Goal: Transaction & Acquisition: Purchase product/service

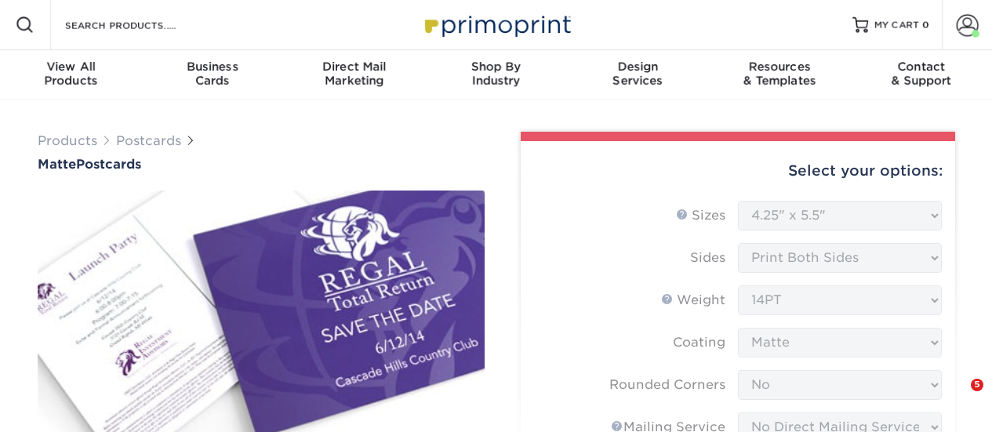
select select "4.25x5.50"
select select "0"
select select "3e5e9bdd-d78a-4c28-a41d-fe1407925ca6"
select select "9b7272e0-d6c8-4c3c-8e97-d3a1bcdab858"
select select "58689abb-25c0-461c-a4c3-a80b627d6649"
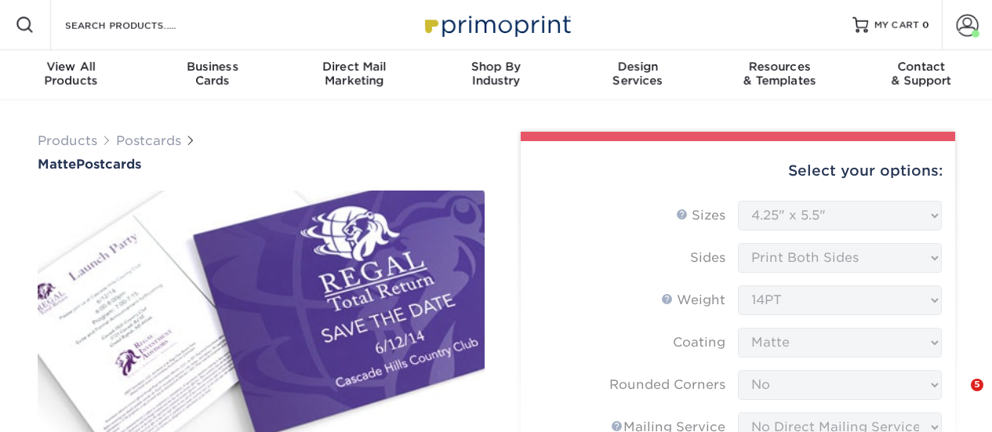
select select "16ebe401-5398-422d-8cb0-f3adbb82deb5"
select select "upload"
select select "1000 – $73.00"
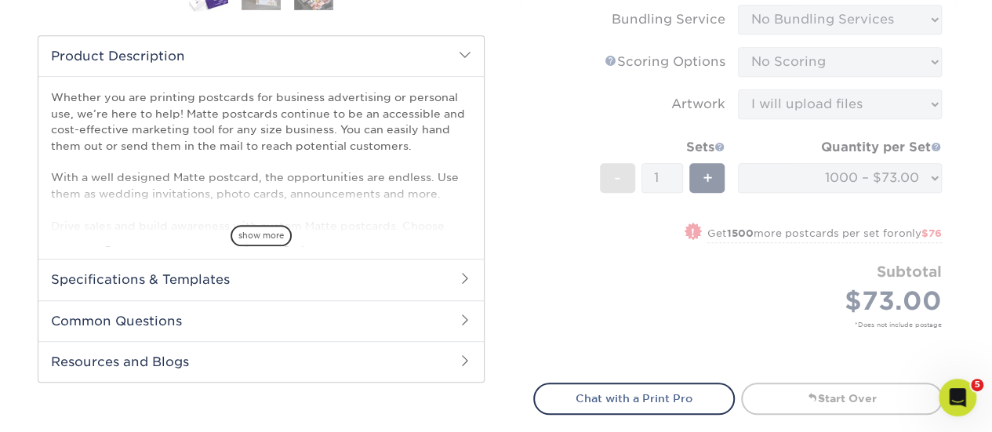
scroll to position [471, 0]
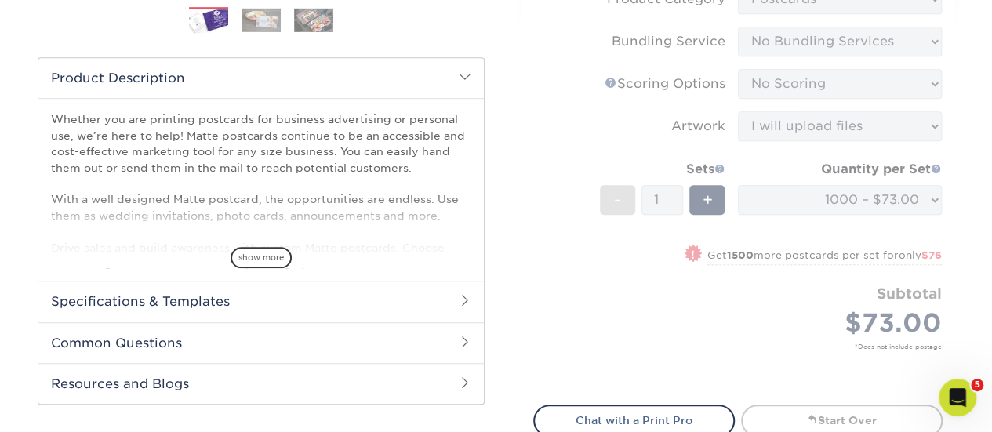
click at [205, 298] on h2 "Specifications & Templates" at bounding box center [261, 301] width 446 height 41
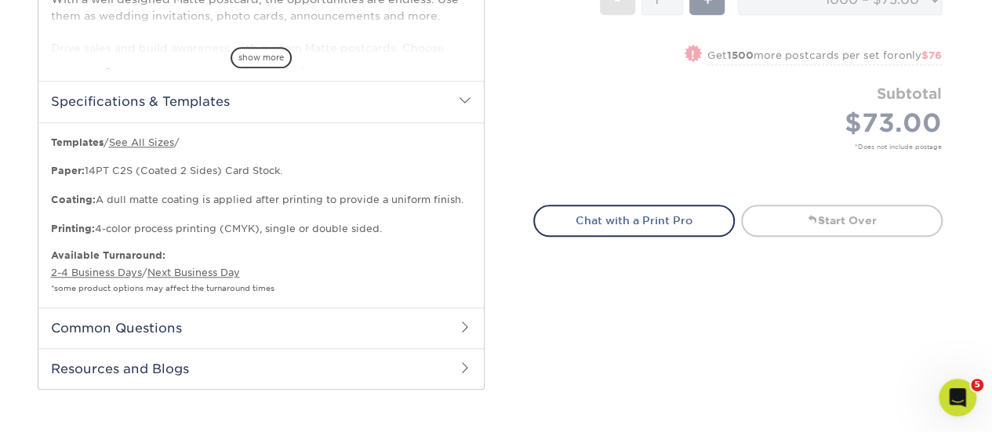
scroll to position [706, 0]
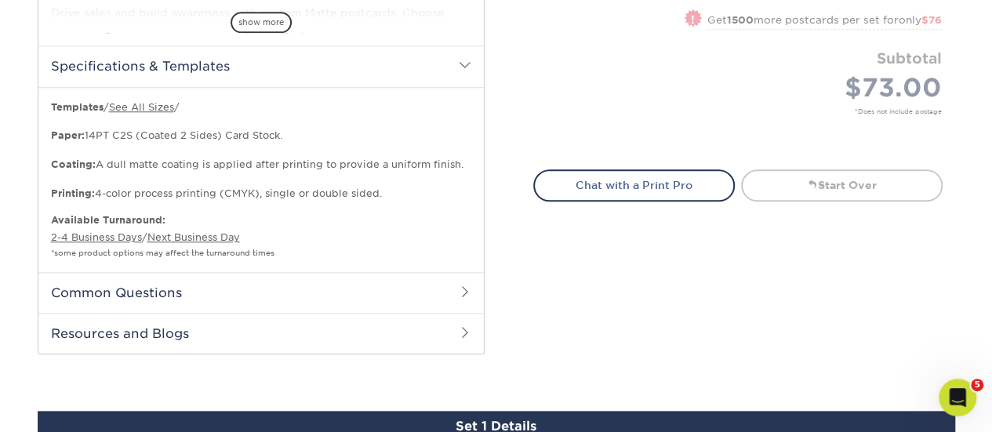
click at [265, 290] on h2 "Common Questions" at bounding box center [261, 292] width 446 height 41
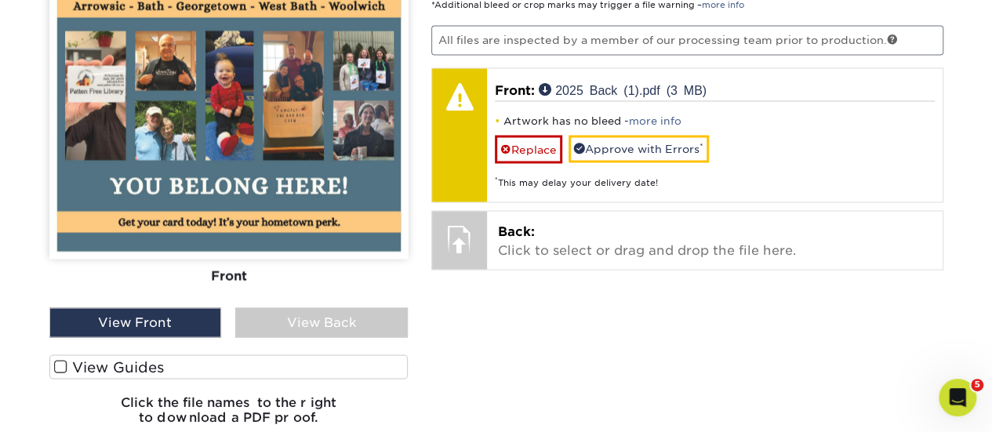
scroll to position [1236, 0]
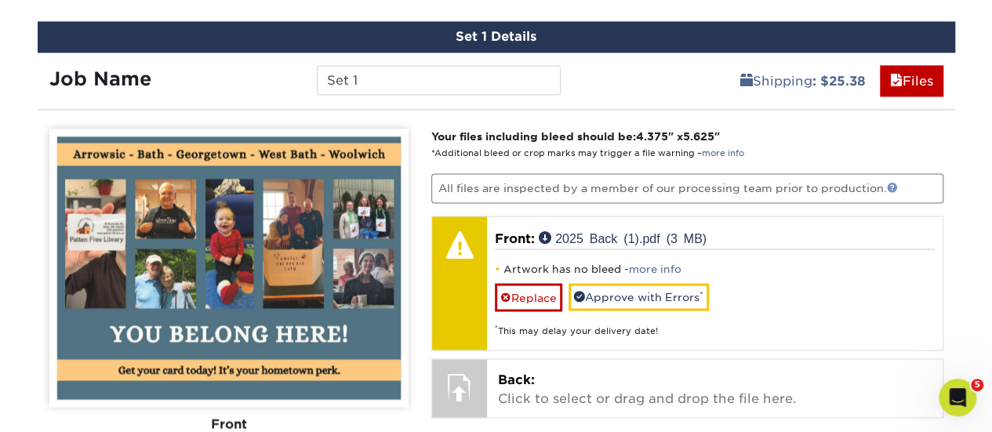
click at [893, 183] on link at bounding box center [892, 187] width 11 height 11
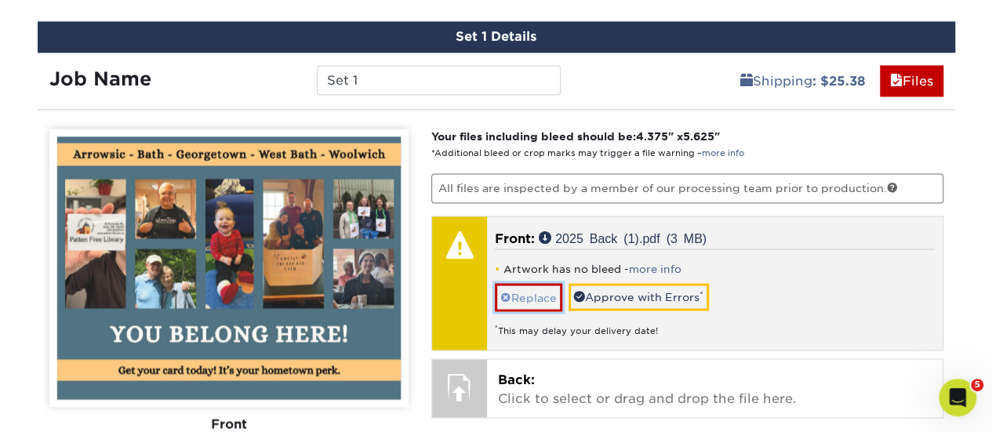
click at [538, 294] on link "Replace" at bounding box center [528, 296] width 67 height 27
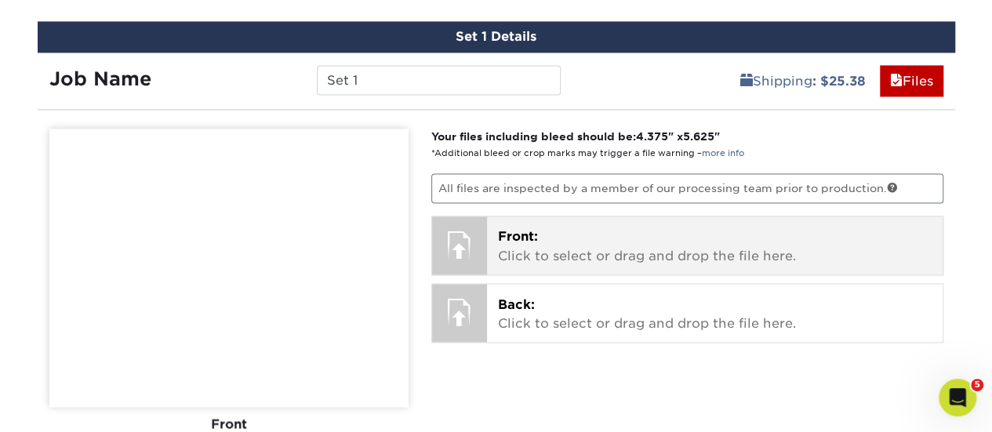
click at [521, 249] on p "Front: Click to select or drag and drop the file here." at bounding box center [715, 247] width 434 height 38
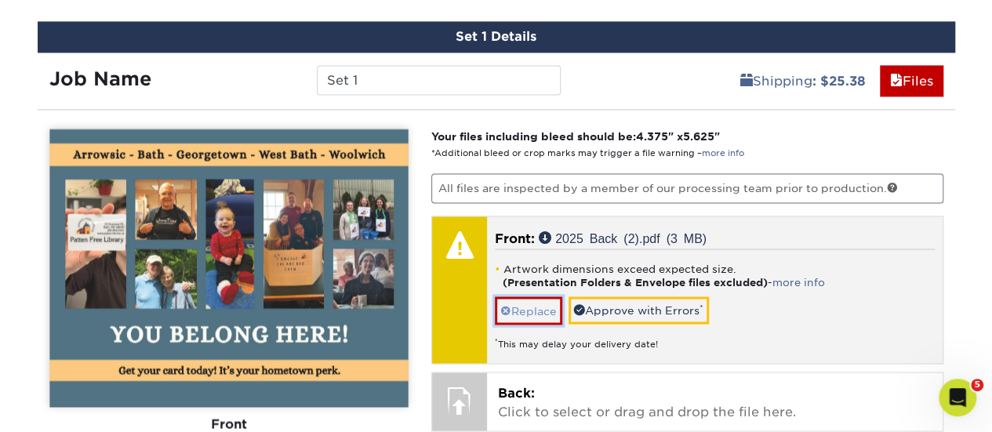
click at [543, 300] on link "Replace" at bounding box center [528, 310] width 67 height 27
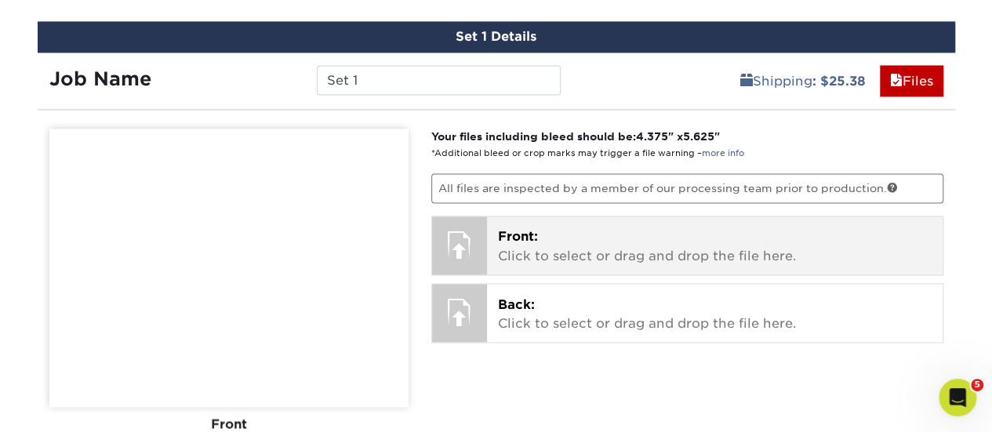
click at [540, 228] on p "Front: Click to select or drag and drop the file here." at bounding box center [715, 247] width 434 height 38
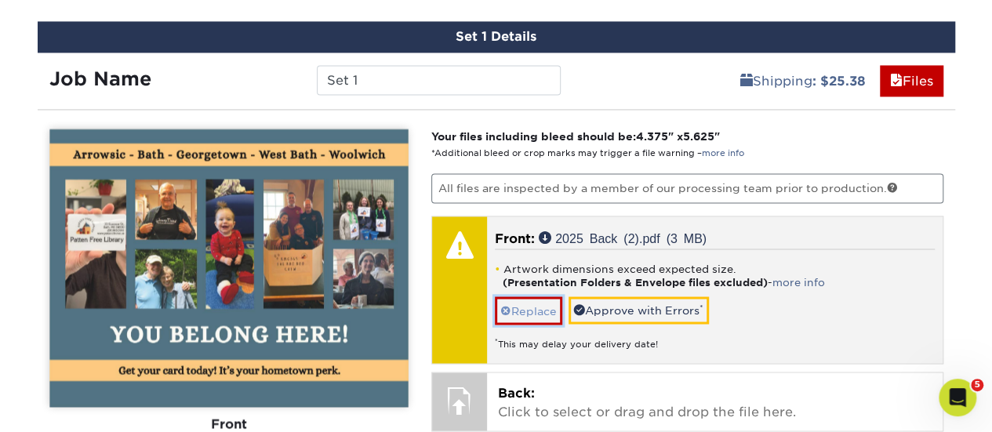
click at [540, 306] on link "Replace" at bounding box center [528, 310] width 67 height 27
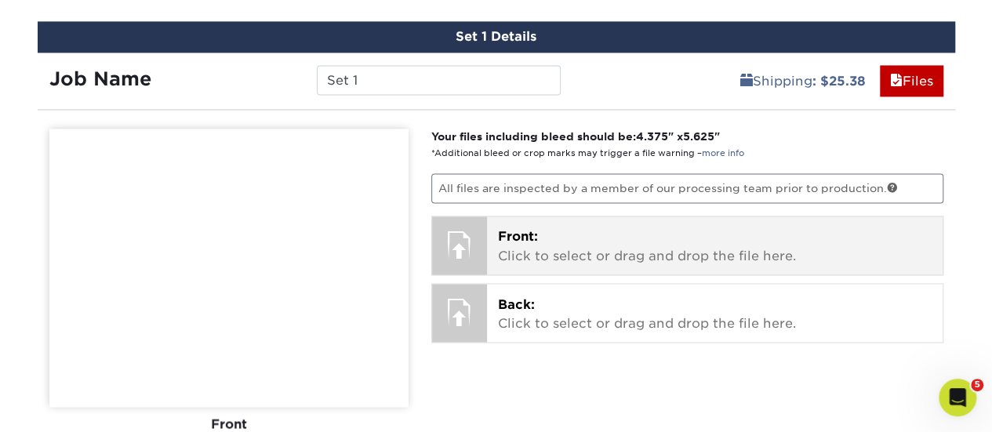
click at [539, 231] on p "Front: Click to select or drag and drop the file here." at bounding box center [715, 247] width 434 height 38
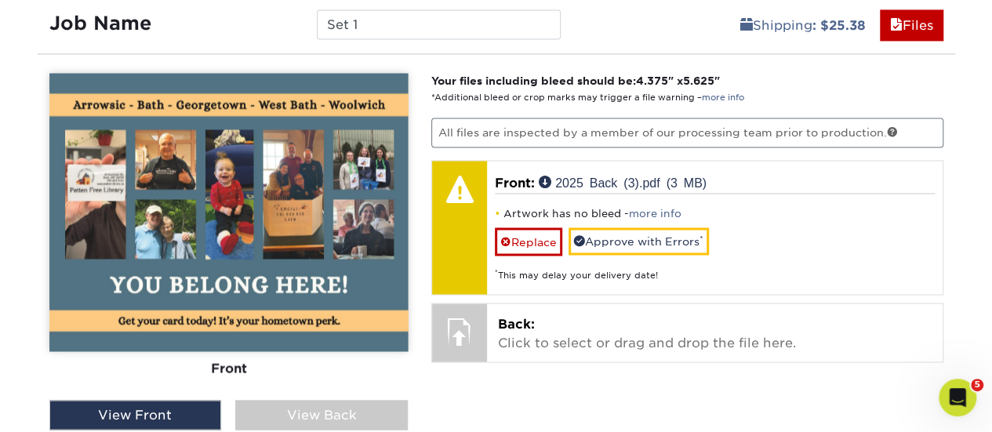
scroll to position [1315, 0]
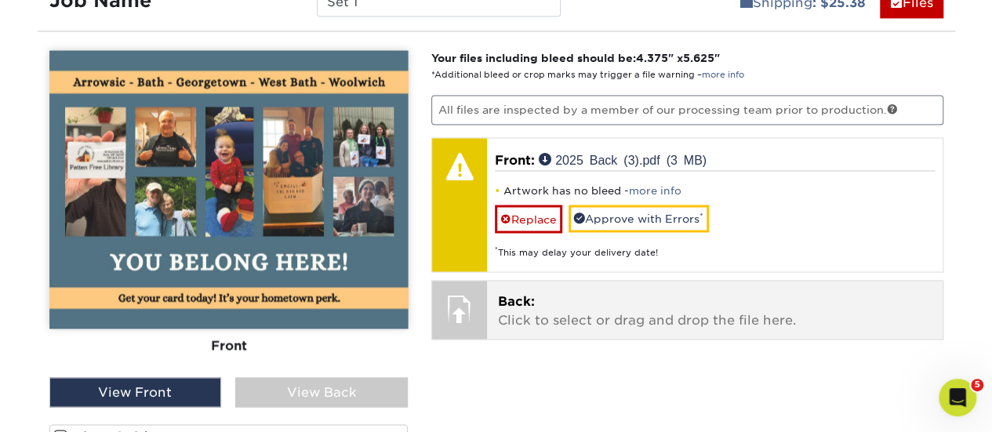
click at [527, 301] on span "Back:" at bounding box center [516, 300] width 37 height 15
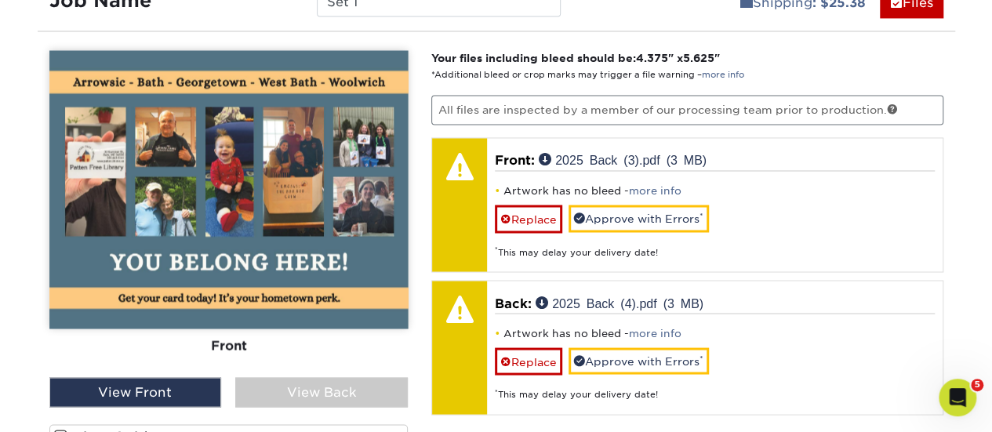
scroll to position [1550, 0]
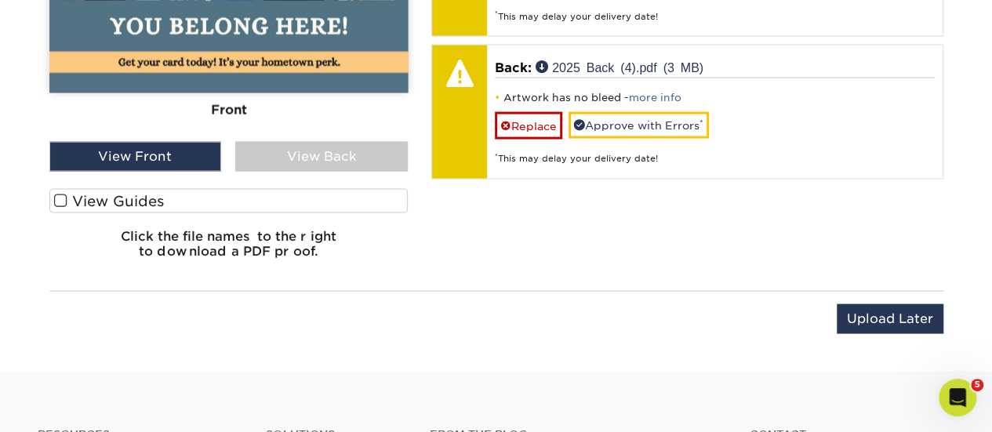
click at [119, 198] on label "View Guides" at bounding box center [228, 201] width 359 height 24
click at [0, 0] on input "View Guides" at bounding box center [0, 0] width 0 height 0
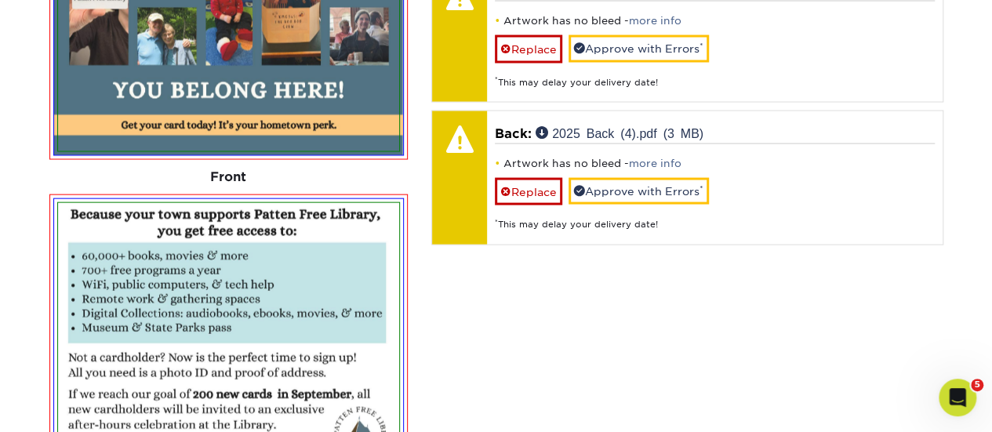
scroll to position [1255, 0]
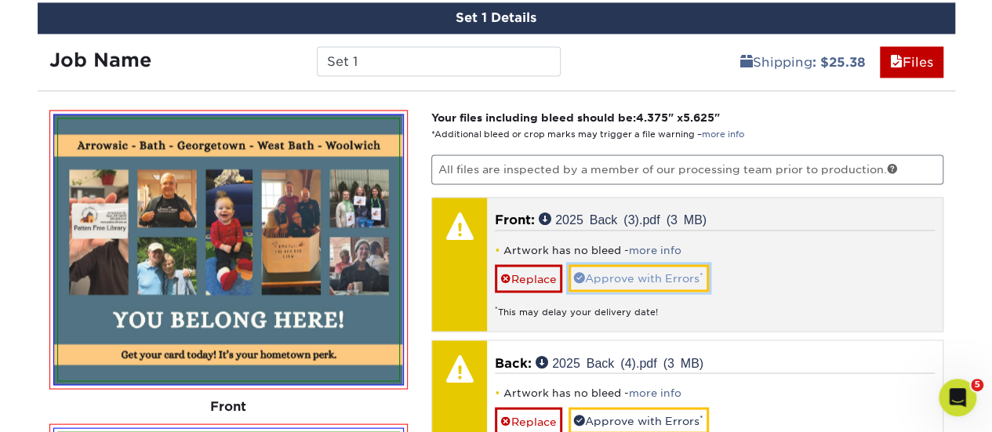
click at [643, 264] on link "Approve with Errors *" at bounding box center [639, 277] width 140 height 27
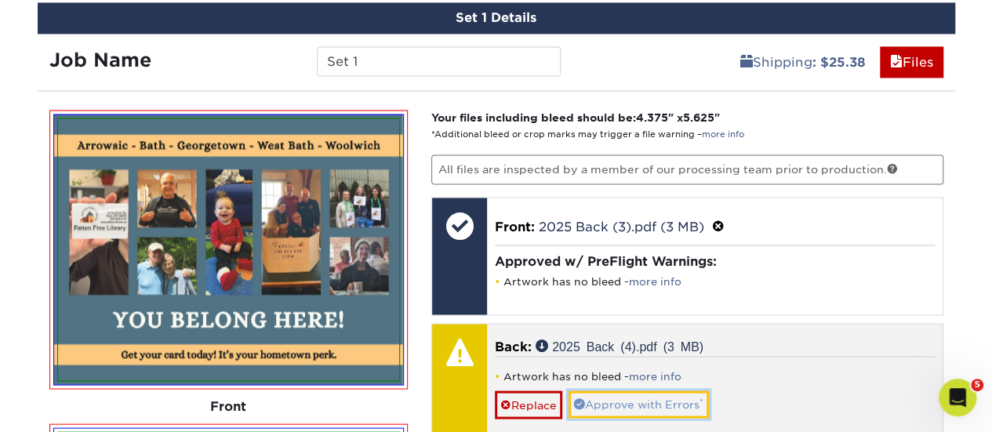
click at [648, 400] on link "Approve with Errors *" at bounding box center [639, 404] width 140 height 27
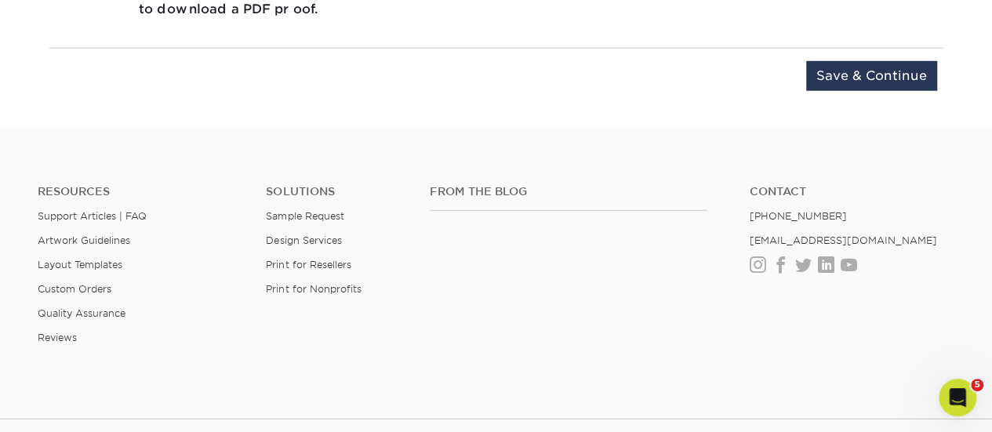
scroll to position [2118, 0]
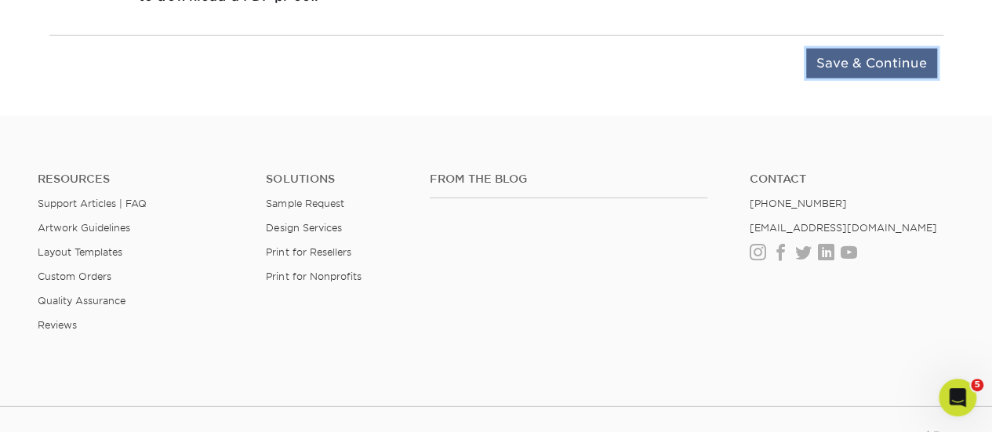
click at [865, 67] on input "Save & Continue" at bounding box center [871, 64] width 131 height 30
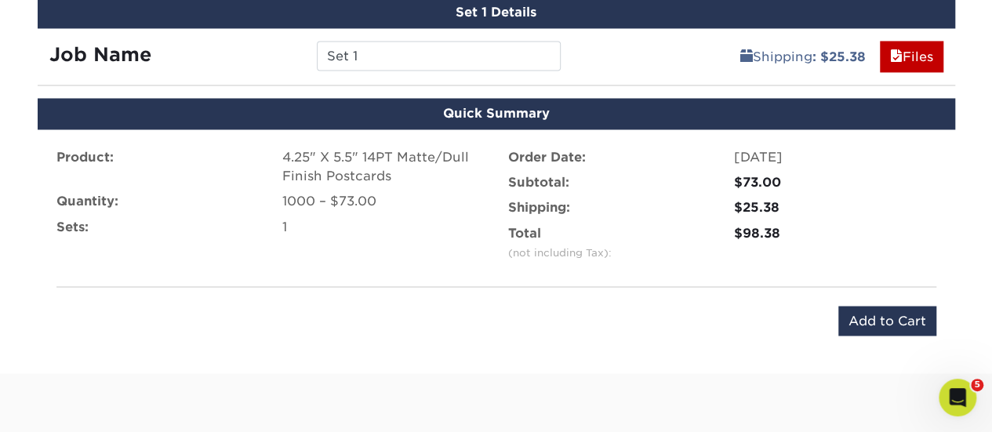
scroll to position [1185, 0]
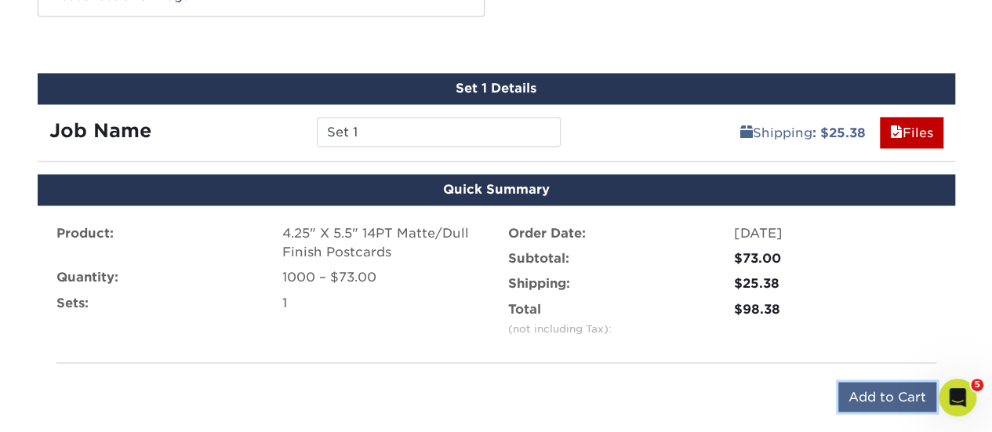
click at [879, 389] on input "Add to Cart" at bounding box center [888, 397] width 98 height 30
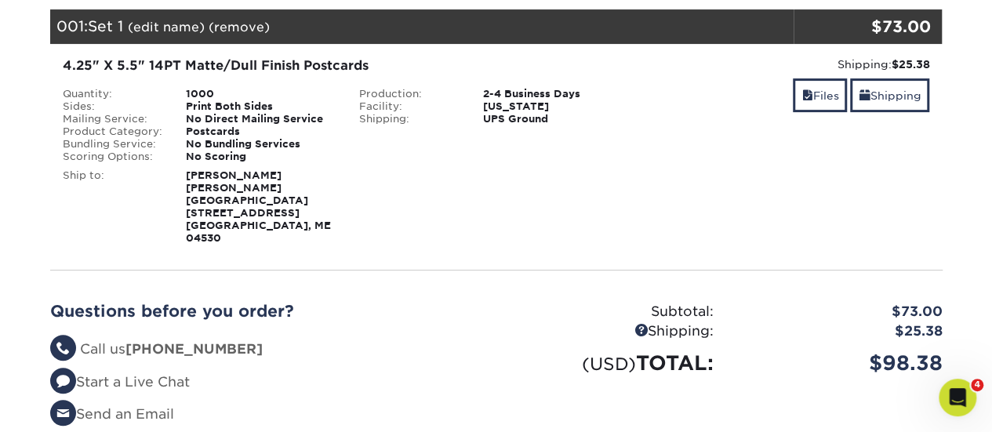
scroll to position [157, 0]
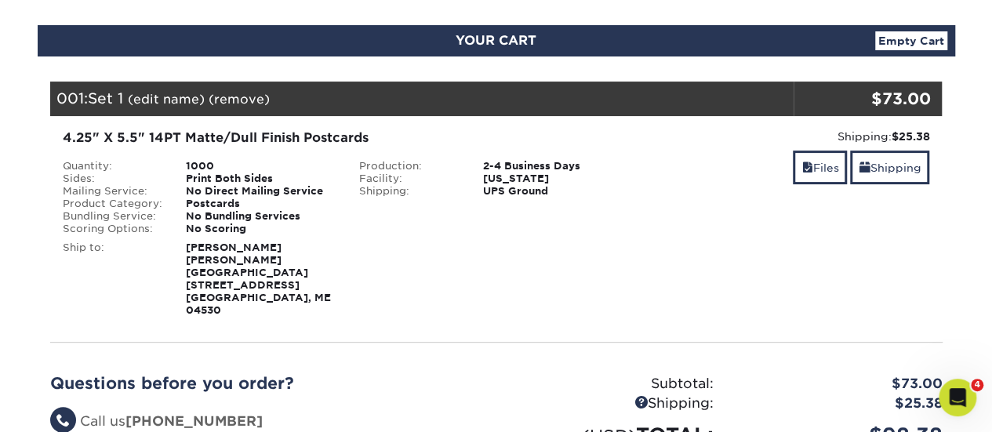
click at [201, 250] on strong "Emily Read Patten Free Library 33 Summer St Bath, ME 04530" at bounding box center [258, 279] width 145 height 75
click at [902, 166] on link "Shipping" at bounding box center [889, 168] width 79 height 34
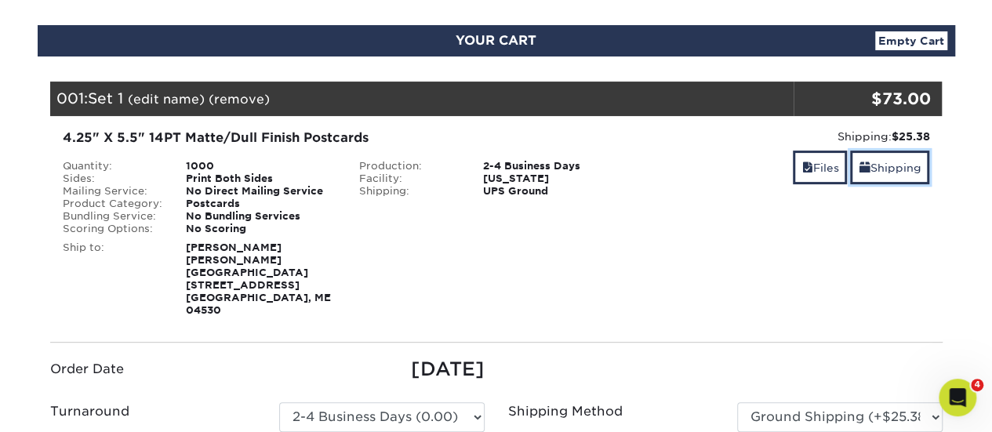
scroll to position [392, 0]
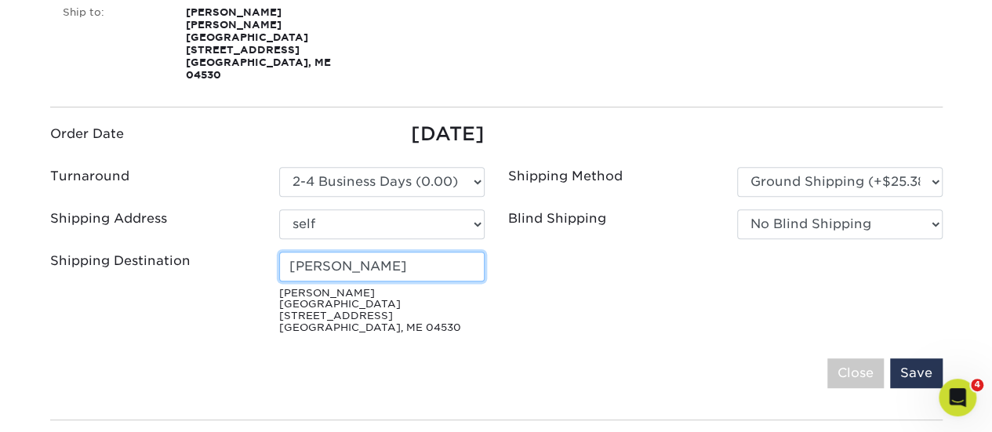
drag, startPoint x: 376, startPoint y: 235, endPoint x: 209, endPoint y: 228, distance: 166.4
click at [210, 252] on div "Shipping Destination Emily Read Patten Free Library 33 Summer St Bath, ME 04530" at bounding box center [267, 296] width 458 height 89
type input "Hannah Lackoff"
click at [599, 311] on fieldset "Order Date 08/21/2025 Turnaround Please Select 2 Business Days (0.00) self" at bounding box center [496, 264] width 893 height 288
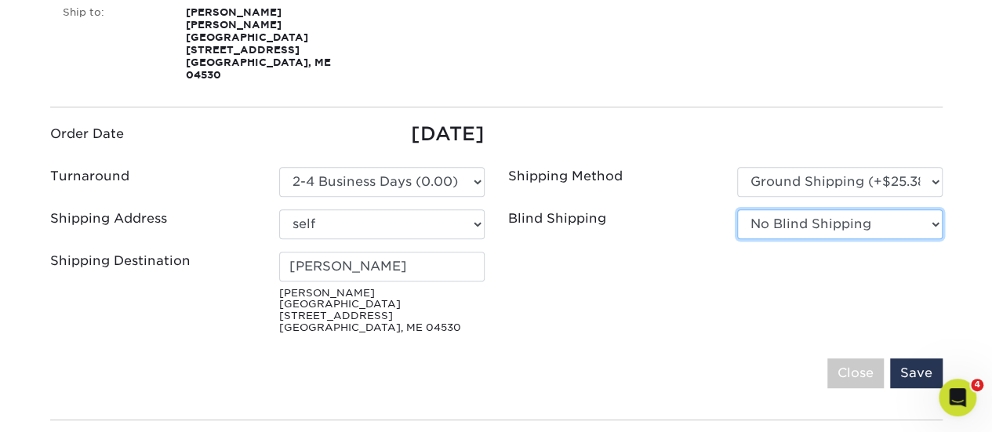
click at [825, 209] on select "No Blind Shipping self + Add New Address" at bounding box center [840, 224] width 206 height 30
click at [668, 232] on ul "Order Date 08/21/2025 Turnaround Please Select Select One" at bounding box center [496, 230] width 916 height 220
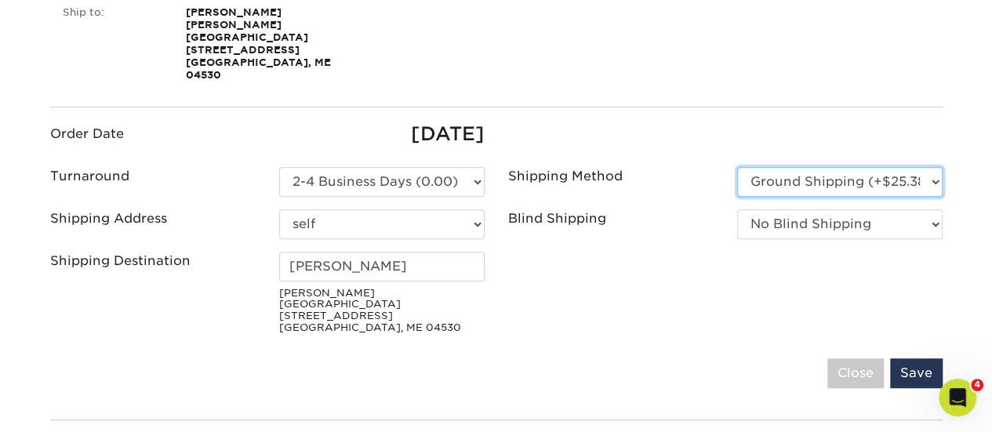
click at [885, 167] on select "Please Select Ground Shipping (+$25.38) 3 Day Shipping Service (+$31.49) 2 Day …" at bounding box center [840, 182] width 206 height 30
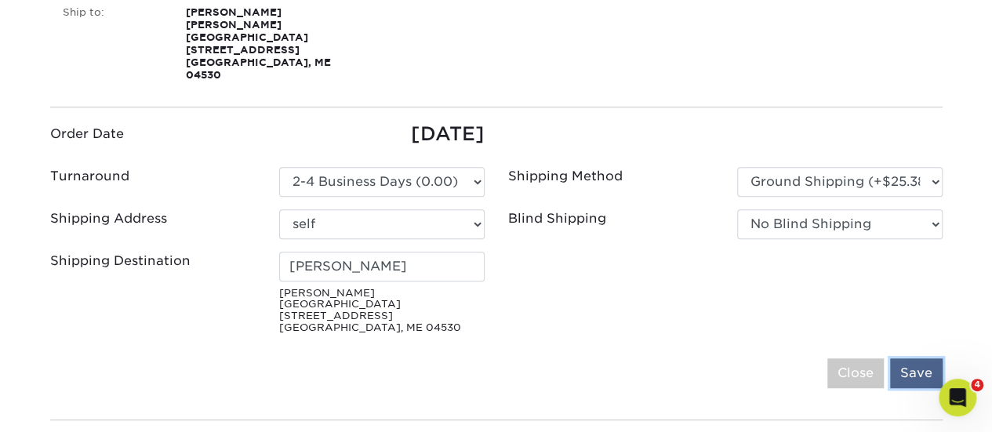
click at [918, 359] on input "Save" at bounding box center [916, 374] width 53 height 30
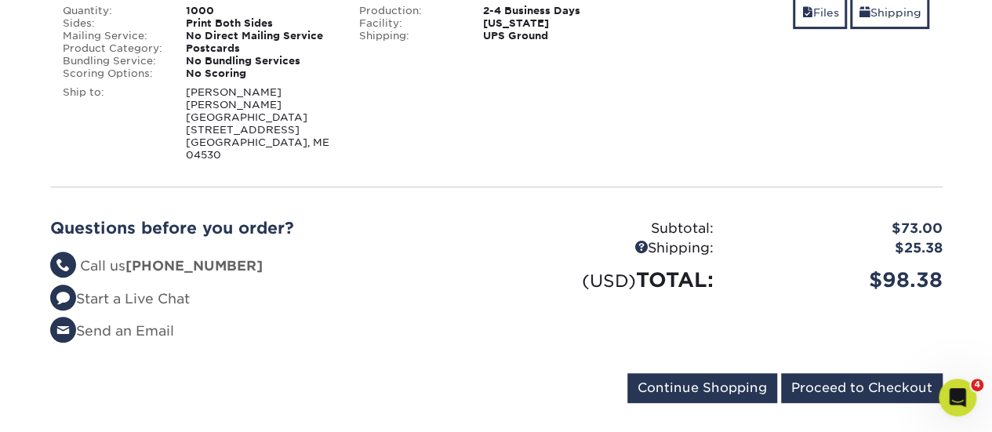
scroll to position [314, 0]
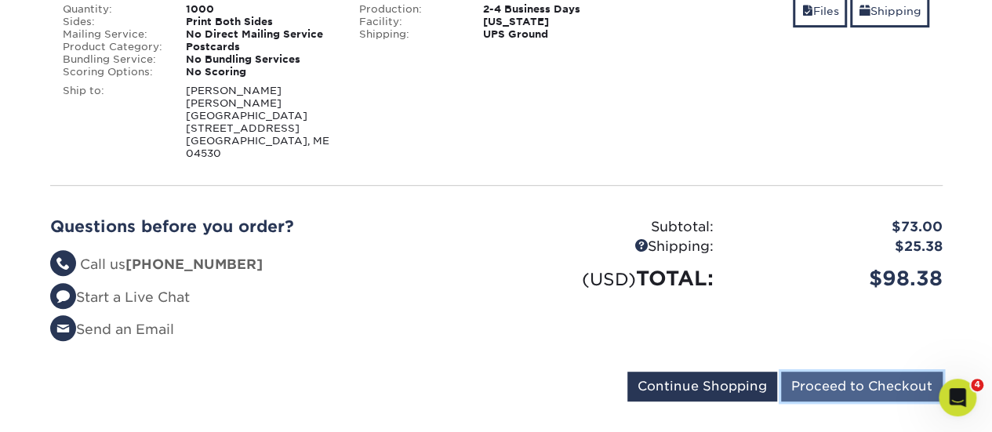
click at [899, 372] on input "Proceed to Checkout" at bounding box center [862, 387] width 162 height 30
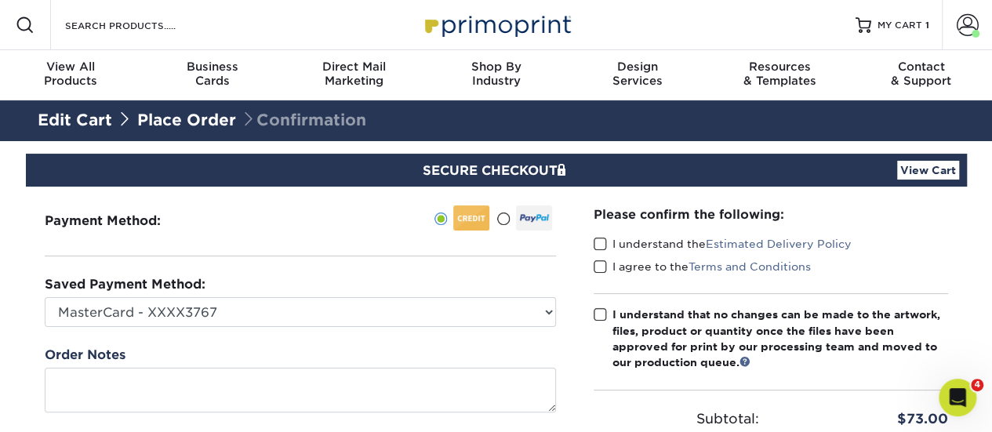
scroll to position [78, 0]
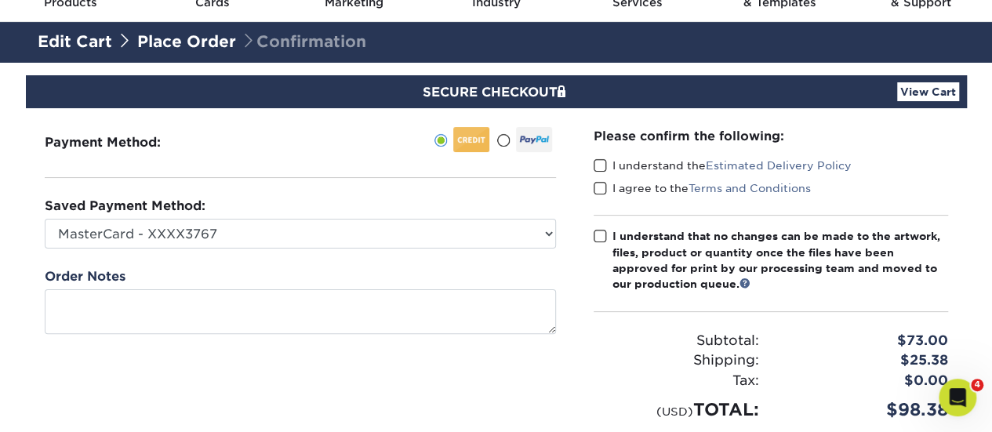
click at [595, 164] on span at bounding box center [600, 165] width 13 height 15
click at [0, 0] on input "I understand the Estimated Delivery Policy" at bounding box center [0, 0] width 0 height 0
click at [599, 183] on span at bounding box center [600, 188] width 13 height 15
click at [0, 0] on input "I agree to the Terms and Conditions" at bounding box center [0, 0] width 0 height 0
click at [602, 236] on span at bounding box center [600, 236] width 13 height 15
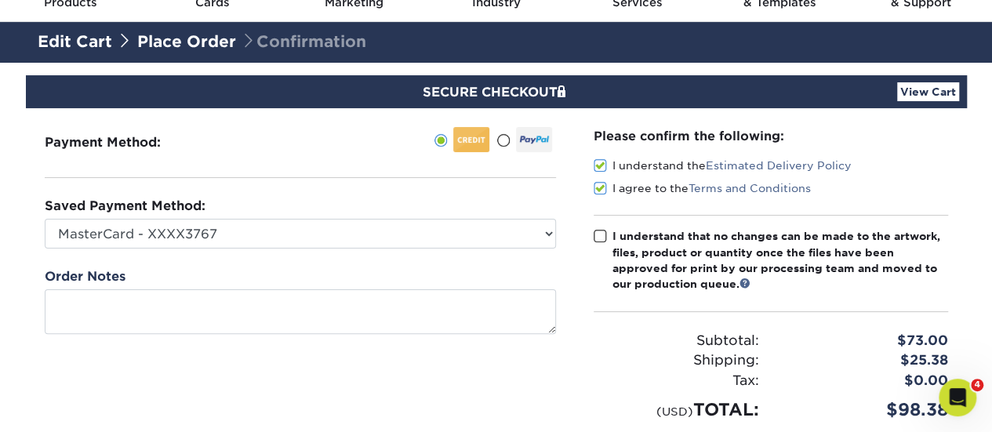
click at [0, 0] on input "I understand that no changes can be made to the artwork, files, product or quan…" at bounding box center [0, 0] width 0 height 0
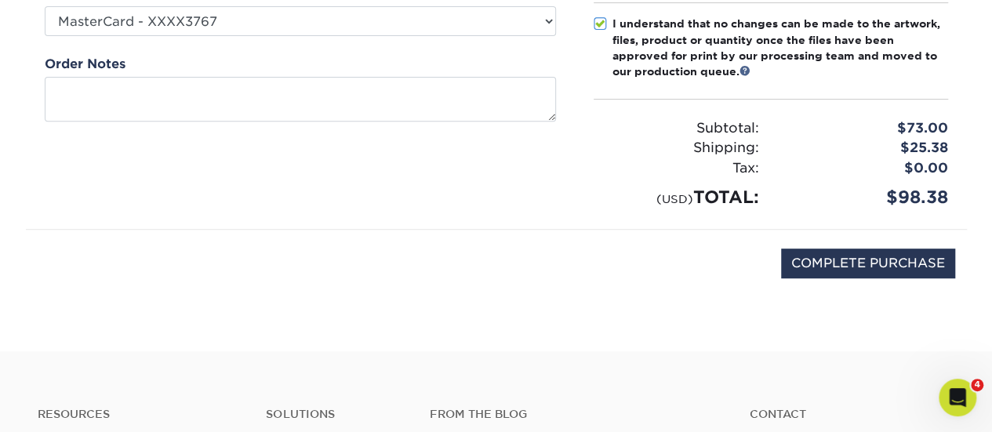
scroll to position [157, 0]
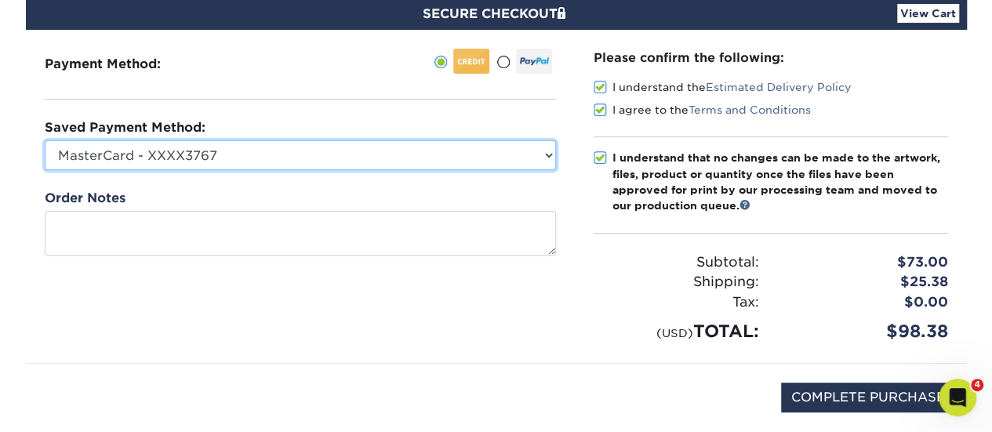
click at [536, 150] on select "MasterCard - XXXX3767 MasterCard - XXXX1727 New Credit Card" at bounding box center [301, 155] width 512 height 30
click at [45, 140] on select "MasterCard - XXXX3767 MasterCard - XXXX1727 New Credit Card" at bounding box center [301, 155] width 512 height 30
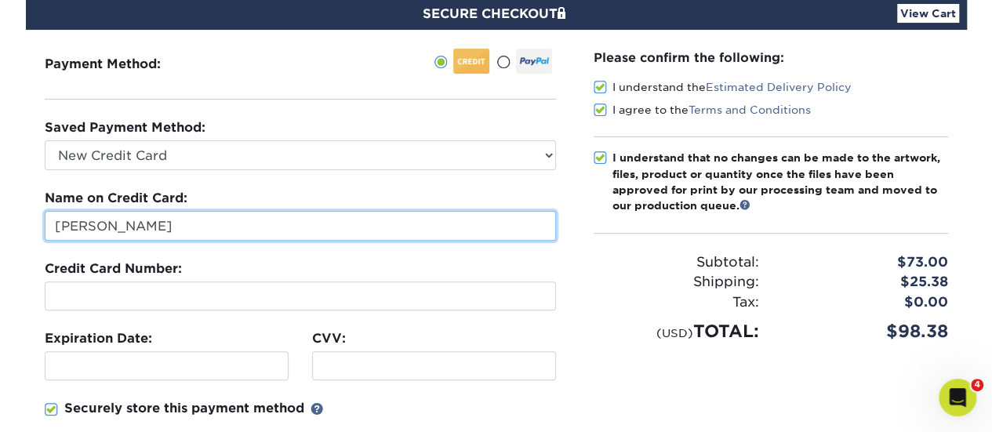
click at [209, 231] on input "[PERSON_NAME]" at bounding box center [301, 226] width 512 height 30
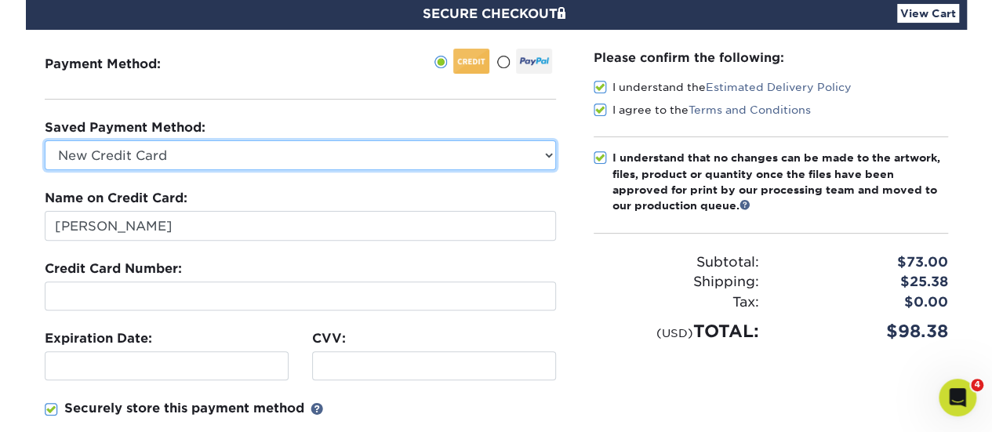
click at [543, 140] on select "MasterCard - XXXX3767 MasterCard - XXXX1727 New Credit Card" at bounding box center [301, 155] width 512 height 30
select select "23245"
click at [45, 140] on select "MasterCard - XXXX3767 MasterCard - XXXX1727 New Credit Card" at bounding box center [301, 155] width 512 height 30
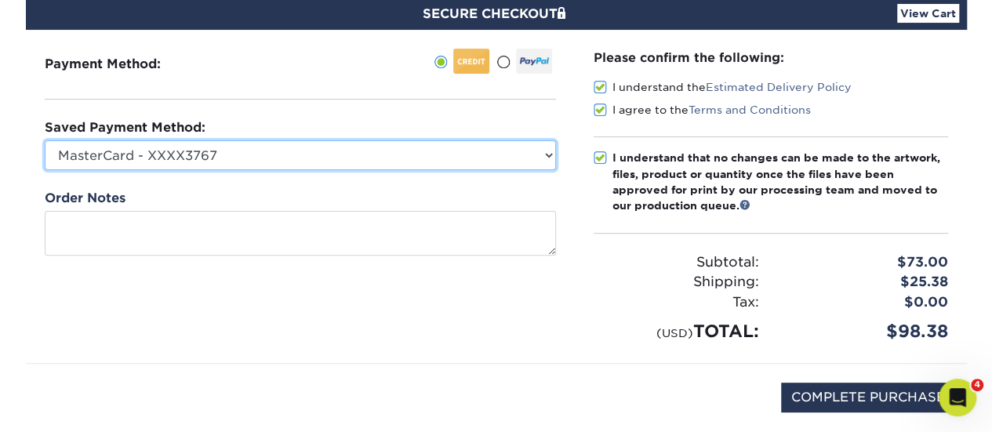
click at [253, 161] on select "MasterCard - XXXX3767 MasterCard - XXXX1727 New Credit Card" at bounding box center [301, 155] width 512 height 30
select select
click at [45, 140] on select "MasterCard - XXXX3767 MasterCard - XXXX1727 New Credit Card" at bounding box center [301, 155] width 512 height 30
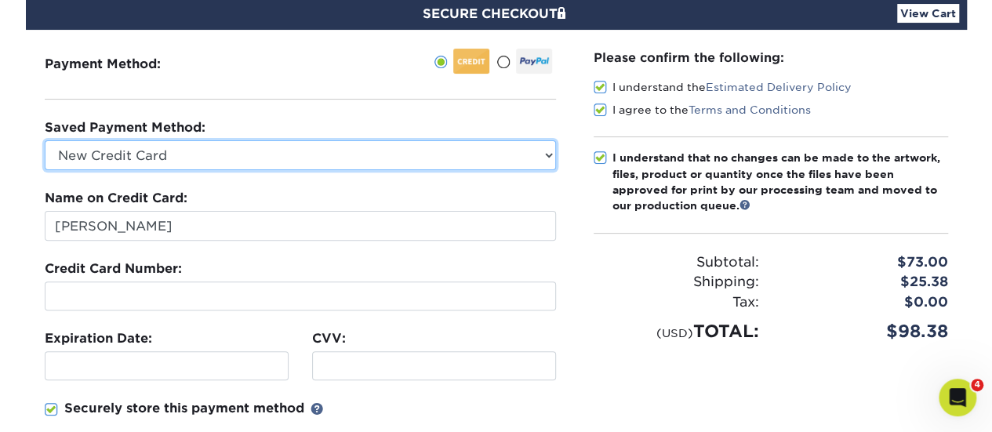
click at [155, 151] on select "MasterCard - XXXX3767 MasterCard - XXXX1727 New Credit Card" at bounding box center [301, 155] width 512 height 30
click at [45, 140] on select "MasterCard - XXXX3767 MasterCard - XXXX1727 New Credit Card" at bounding box center [301, 155] width 512 height 30
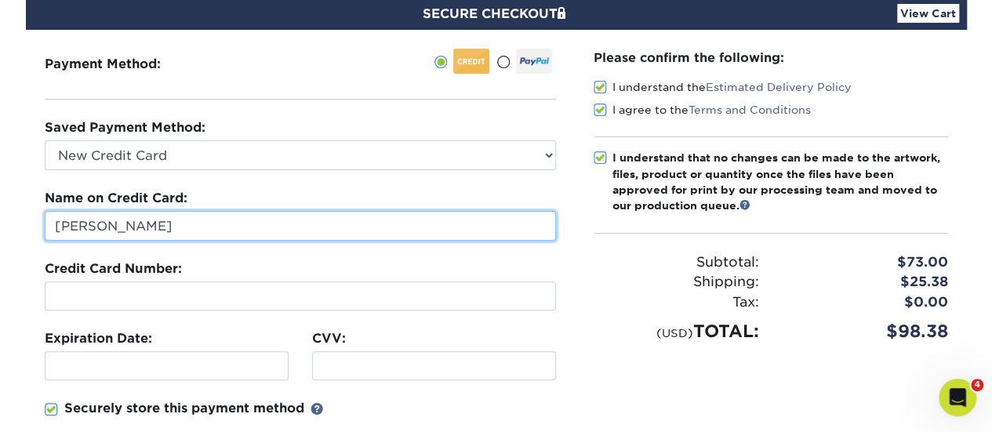
drag, startPoint x: 177, startPoint y: 230, endPoint x: 166, endPoint y: 230, distance: 11.0
click at [177, 230] on input "[PERSON_NAME]" at bounding box center [301, 226] width 512 height 30
drag, startPoint x: 183, startPoint y: 228, endPoint x: 49, endPoint y: 220, distance: 133.6
click at [49, 220] on input "[PERSON_NAME]" at bounding box center [301, 226] width 512 height 30
type input "[PERSON_NAME]"
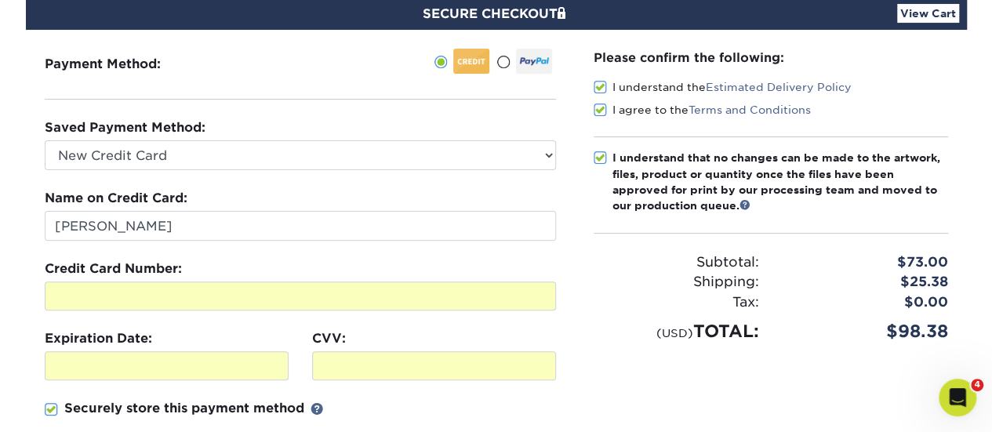
scroll to position [549, 0]
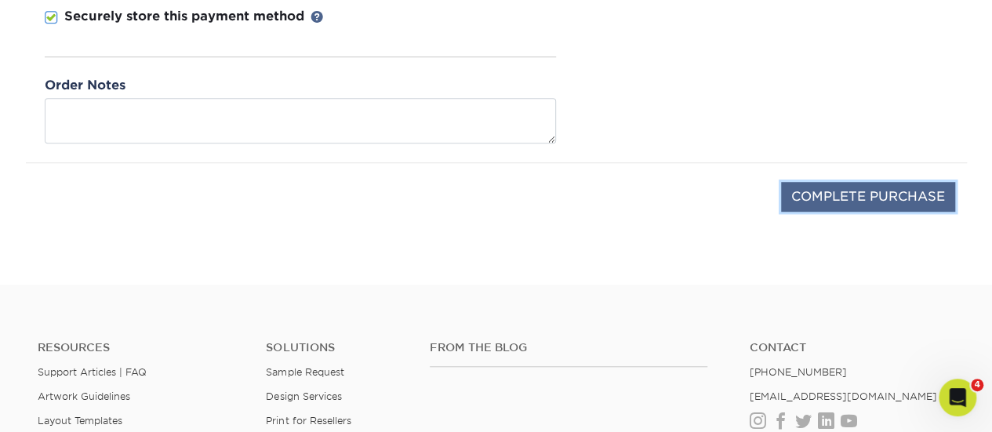
click at [856, 188] on input "COMPLETE PURCHASE" at bounding box center [868, 197] width 174 height 30
type input "PROCESSING, PLEASE WAIT..."
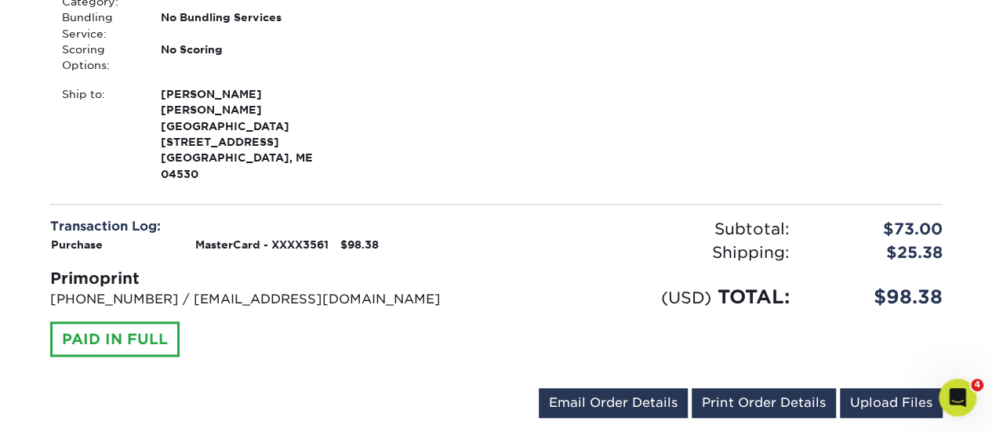
scroll to position [628, 0]
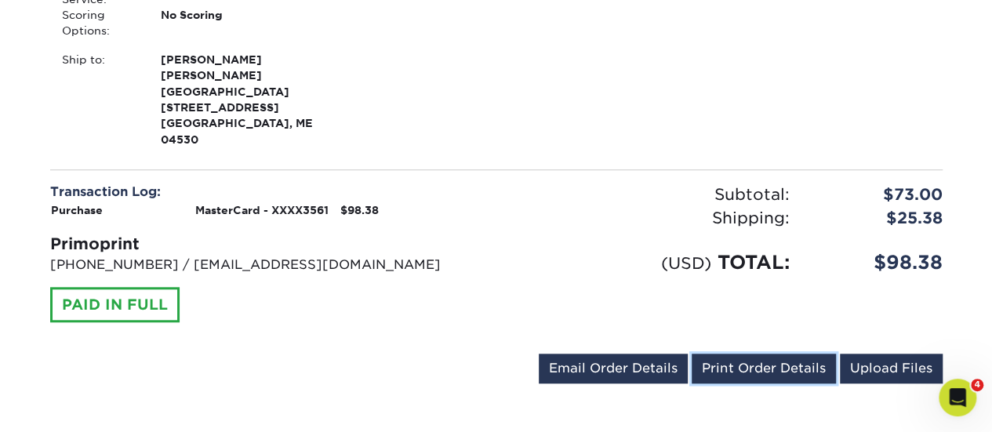
click at [767, 354] on link "Print Order Details" at bounding box center [764, 369] width 144 height 30
